Goal: Find specific page/section: Find specific page/section

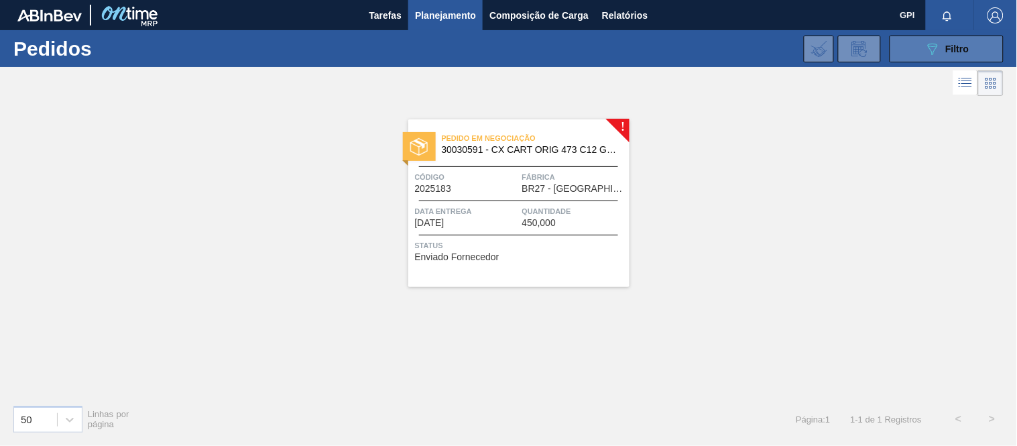
click at [935, 58] on button "089F7B8B-B2A5-4AFE-B5C0-19BA573D28AC Filtro" at bounding box center [946, 49] width 114 height 27
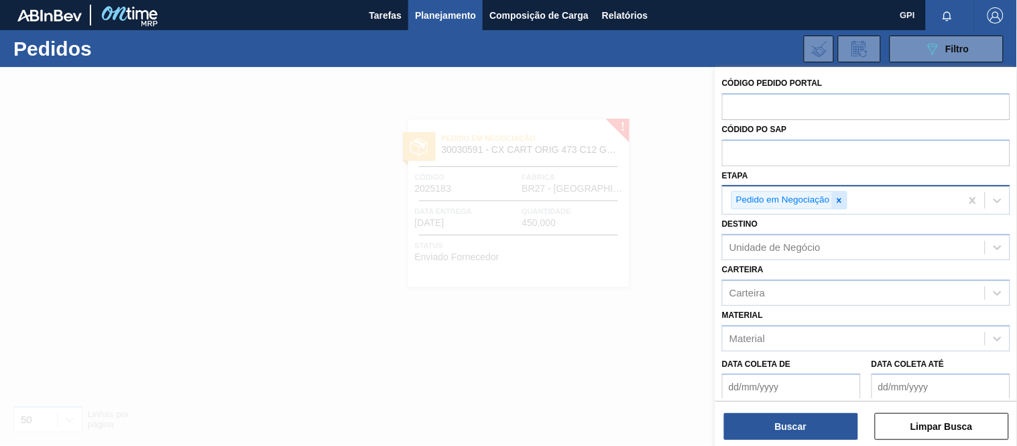
click at [841, 199] on icon at bounding box center [838, 200] width 9 height 9
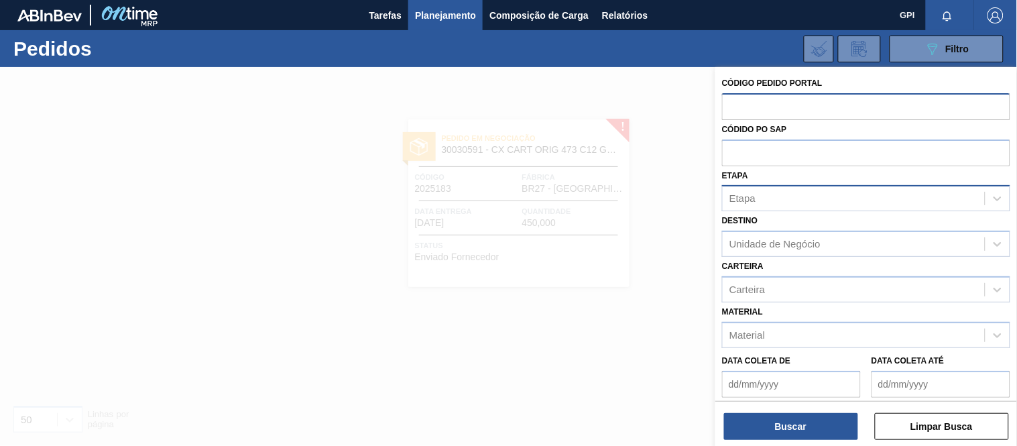
click at [798, 111] on input "text" at bounding box center [866, 105] width 288 height 25
click at [773, 109] on input "text" at bounding box center [866, 105] width 288 height 25
click at [774, 97] on input "text" at bounding box center [866, 105] width 288 height 25
paste input "text"
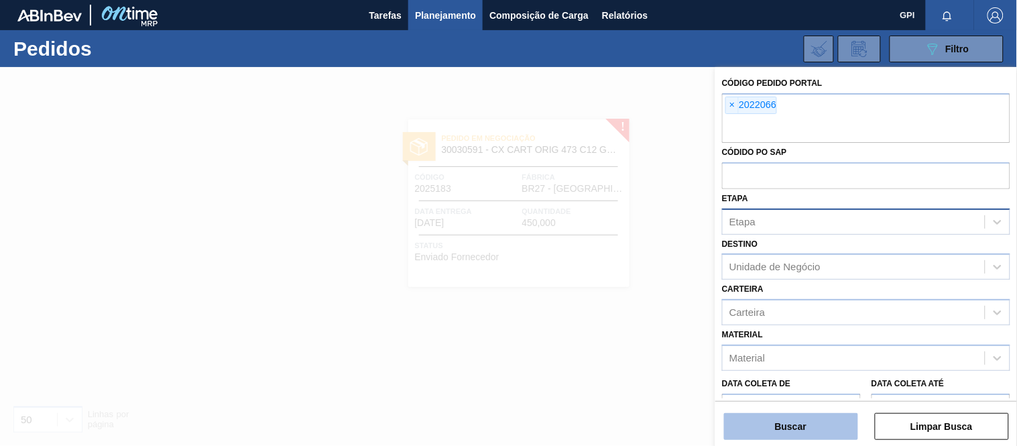
click at [820, 419] on button "Buscar" at bounding box center [791, 426] width 134 height 27
